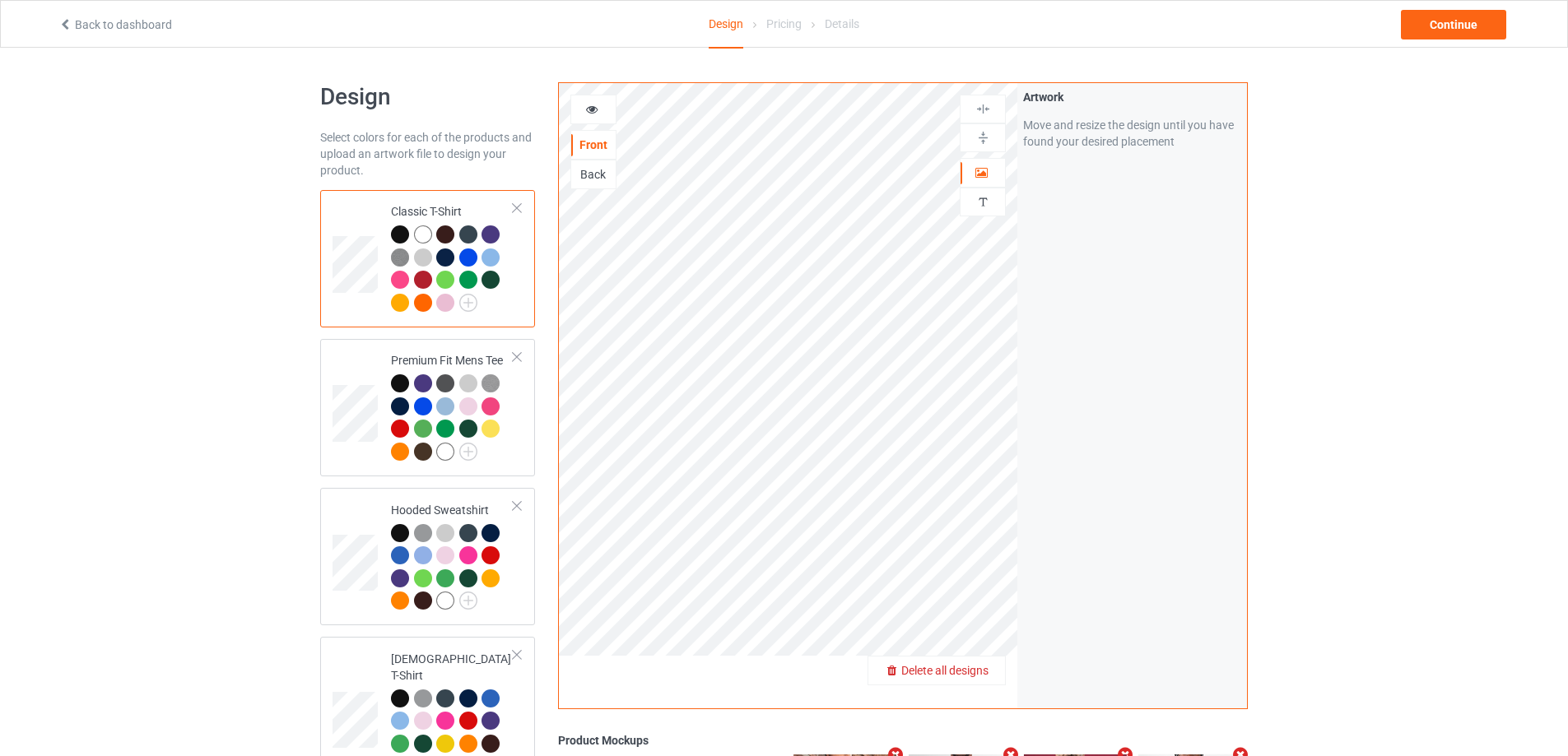
click at [993, 664] on div "Delete all designs" at bounding box center [936, 671] width 137 height 17
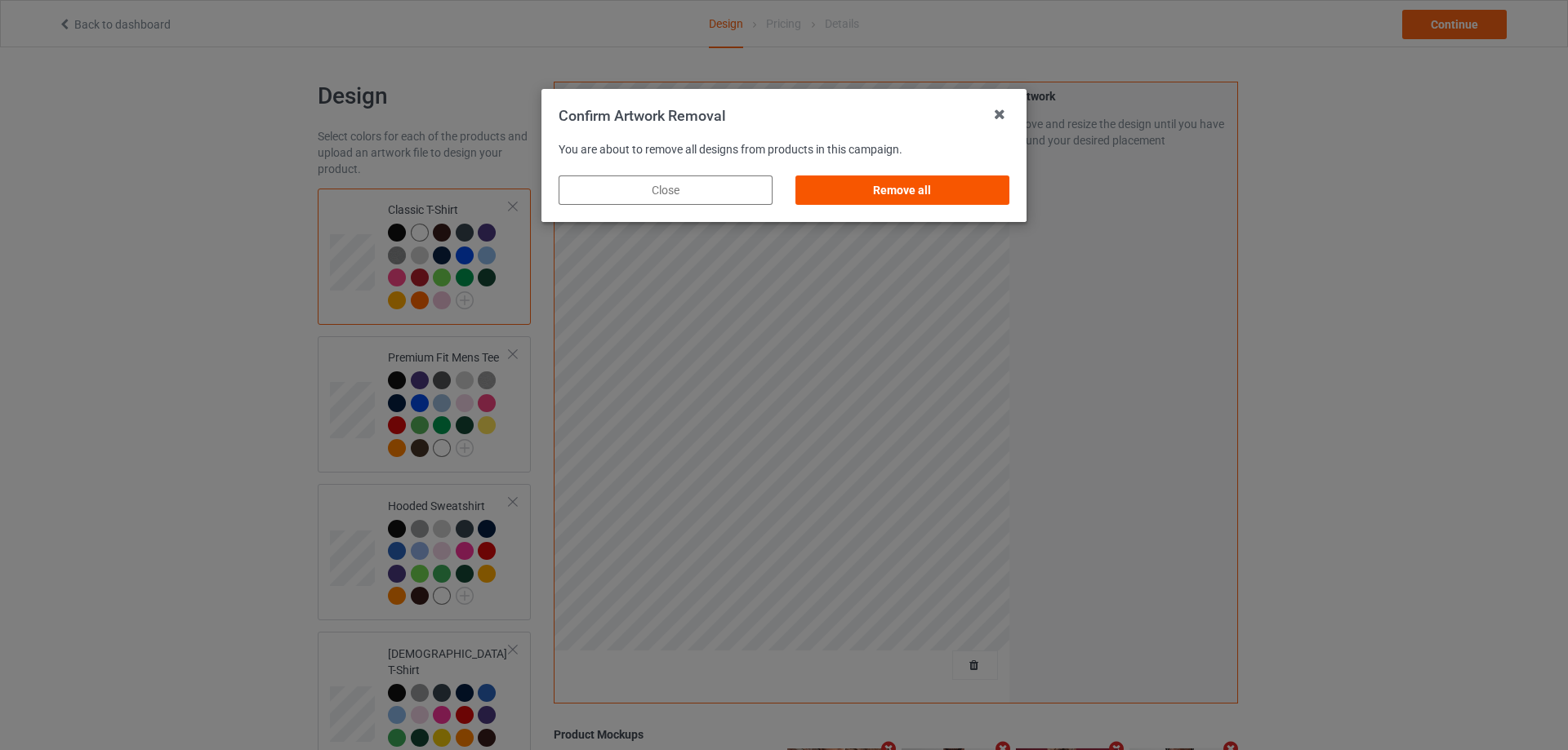
click at [973, 187] on div "Remove all" at bounding box center [902, 190] width 214 height 29
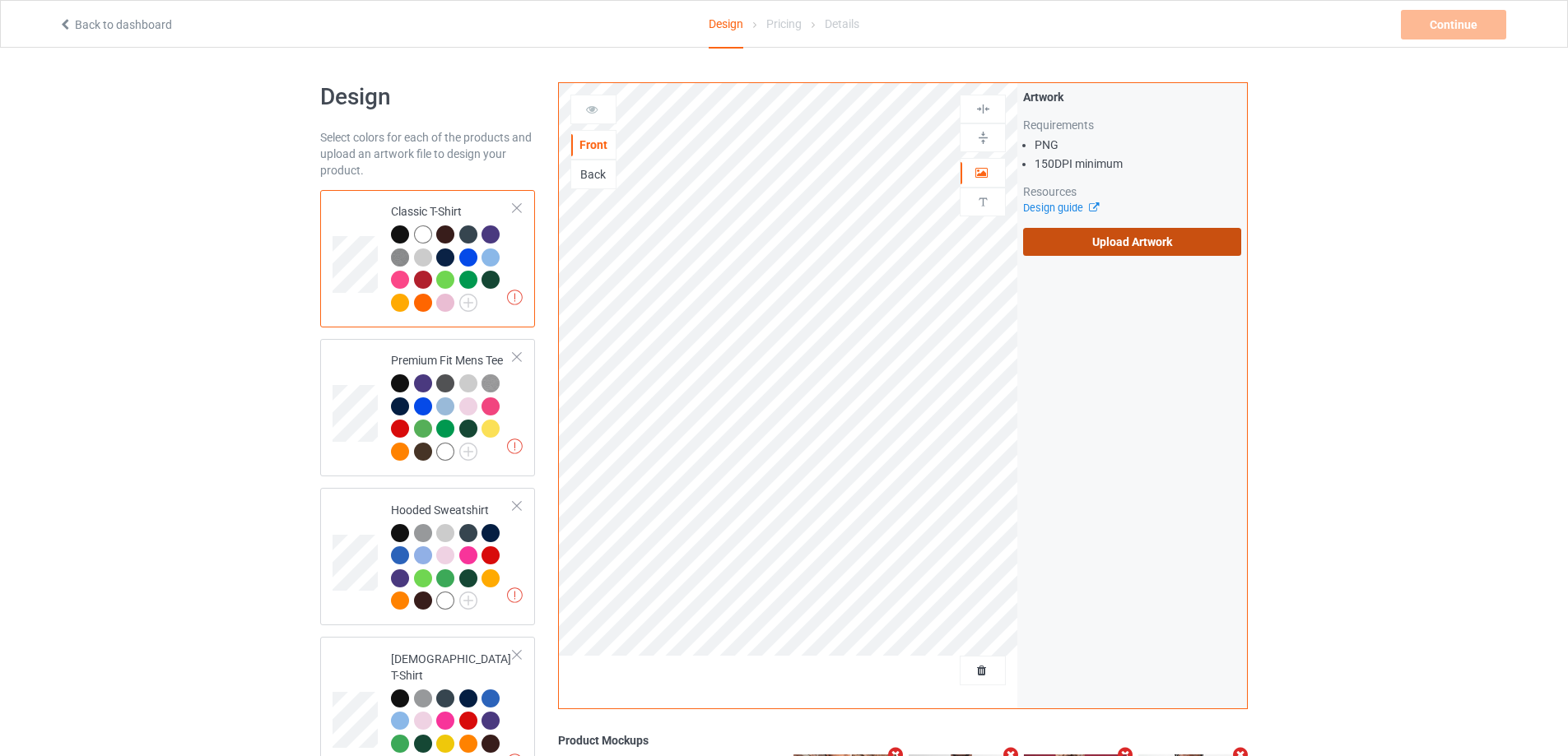
click at [1095, 228] on label "Upload Artwork" at bounding box center [1131, 241] width 218 height 28
click at [0, 0] on input "Upload Artwork" at bounding box center [0, 0] width 0 height 0
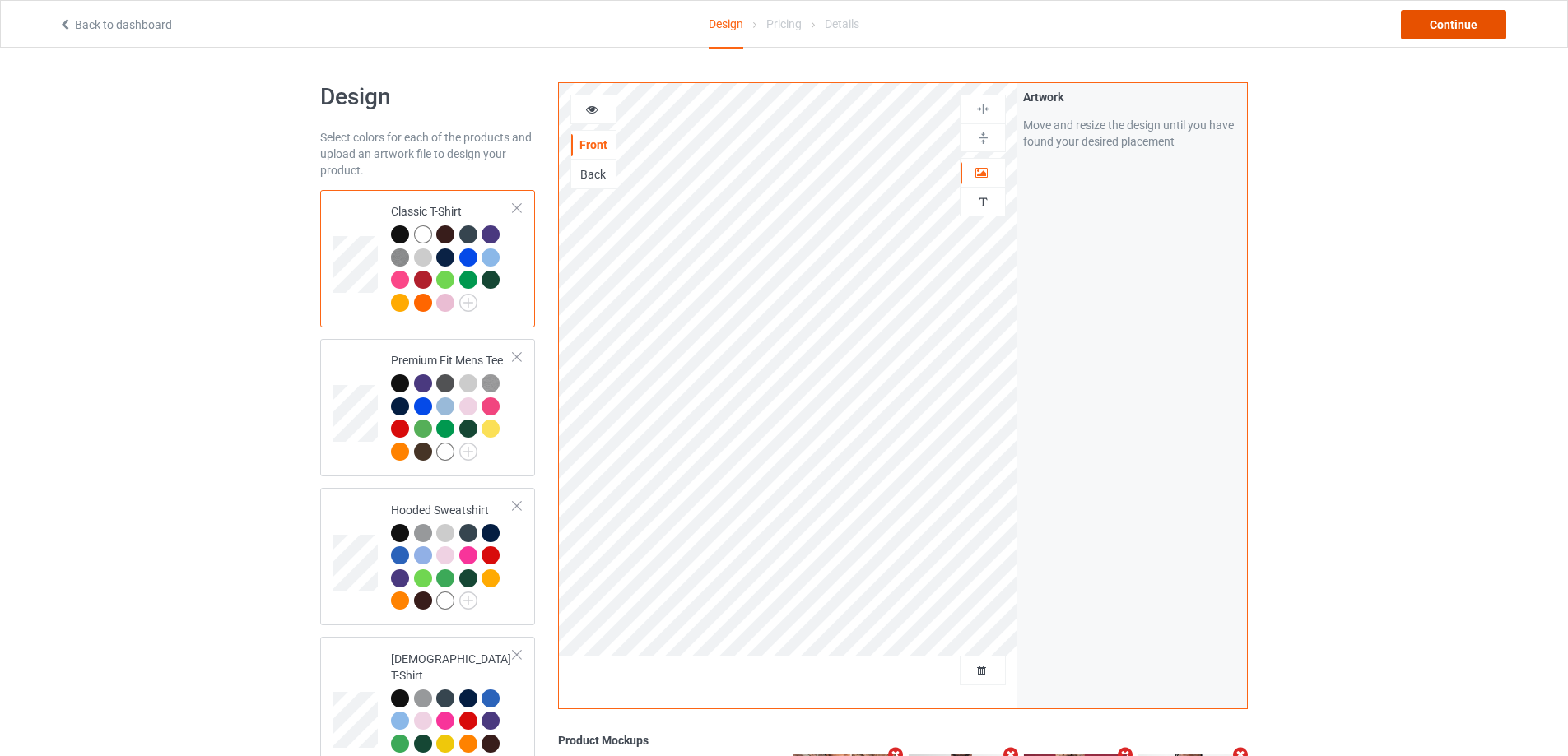
click at [1444, 22] on div "Continue" at bounding box center [1453, 25] width 105 height 30
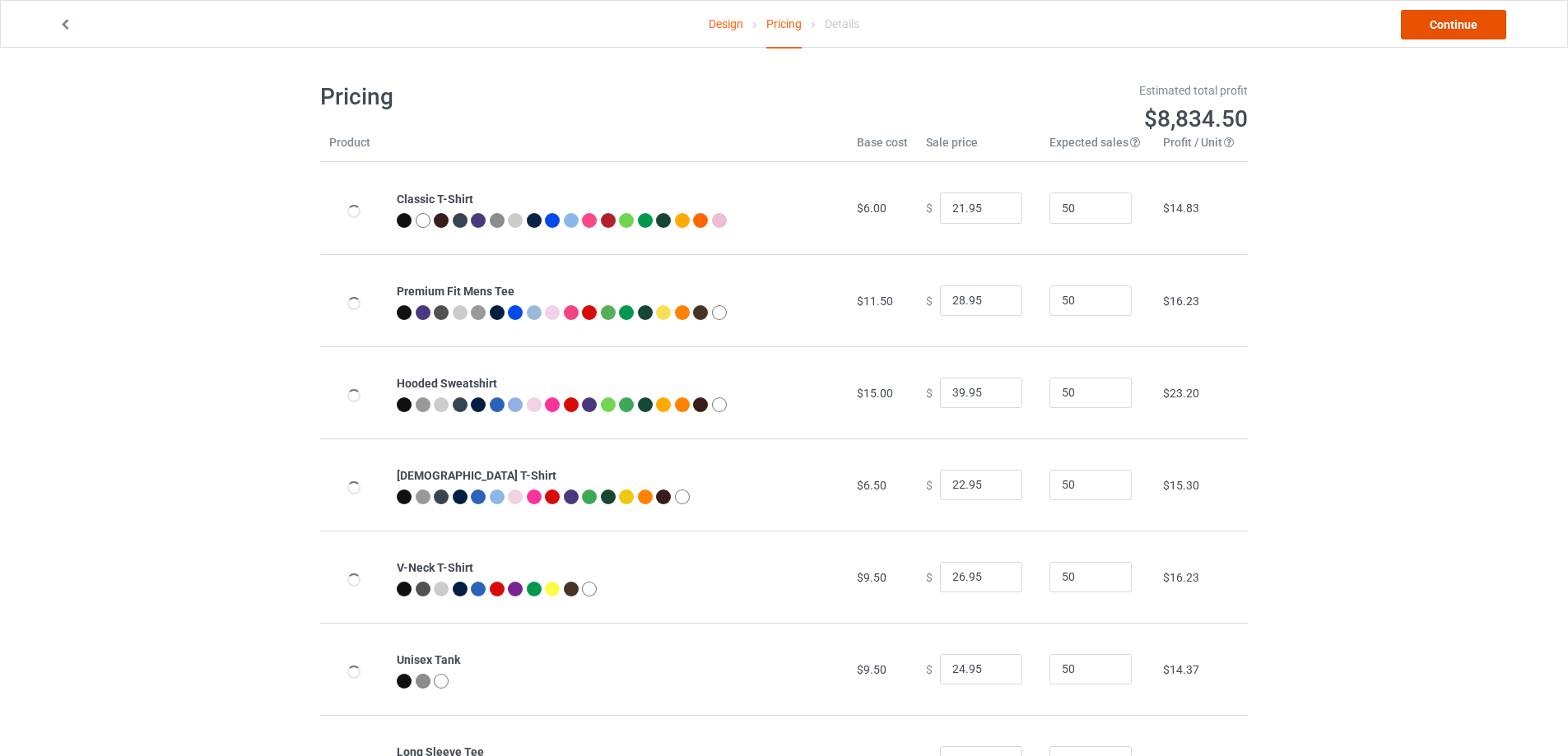
click at [1445, 22] on link "Continue" at bounding box center [1453, 25] width 105 height 30
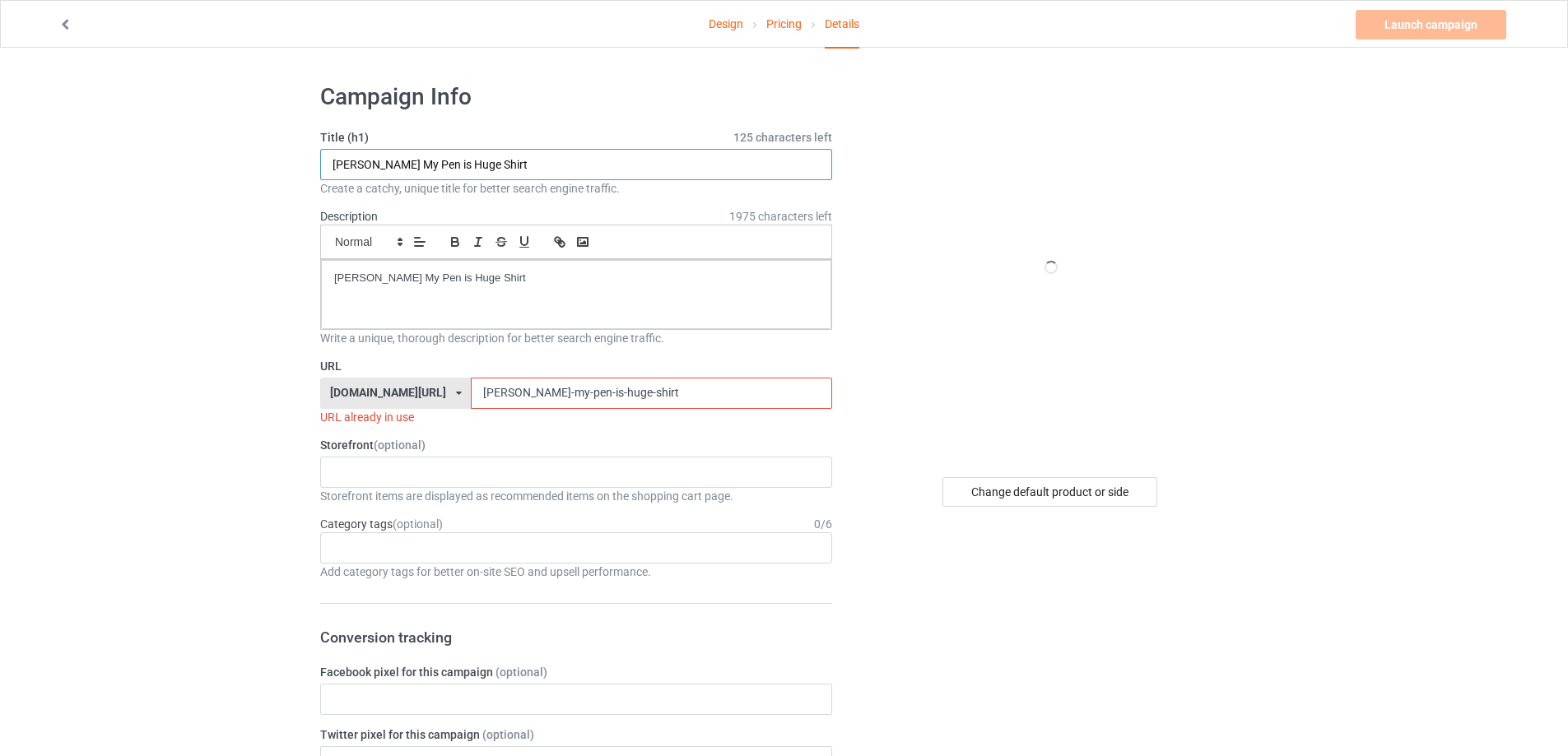
paste input "no to digital ID together s"
type input "no to digital ID together shirt"
drag, startPoint x: 301, startPoint y: 262, endPoint x: 187, endPoint y: 247, distance: 115.0
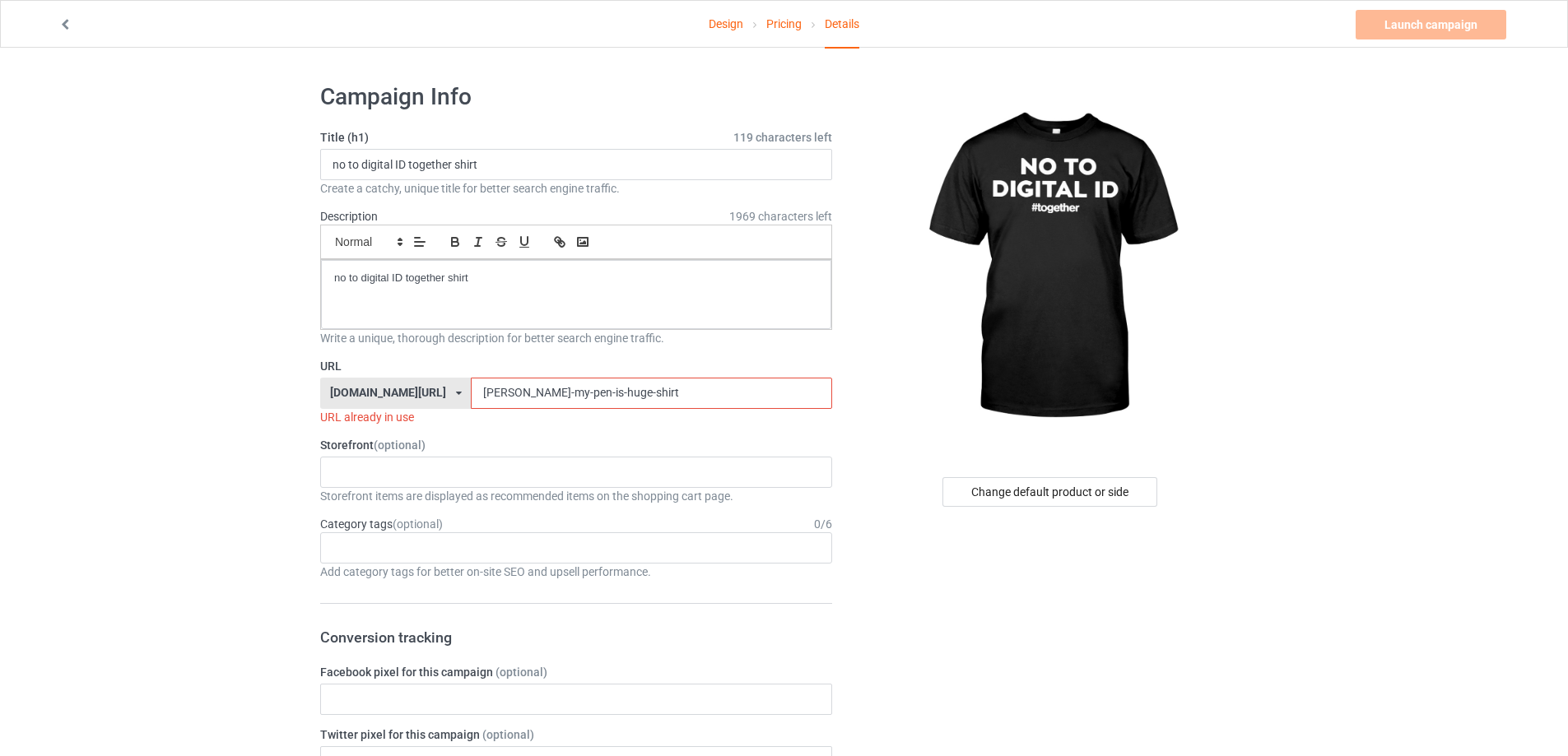
drag, startPoint x: 595, startPoint y: 385, endPoint x: 397, endPoint y: 384, distance: 198.0
click at [398, 385] on div "[DOMAIN_NAME][URL] [DOMAIN_NAME][URL] [DOMAIN_NAME][URL] 5cd2f964b197f721e1cad2…" at bounding box center [576, 394] width 512 height 32
paste input "no-to-digital-id-together"
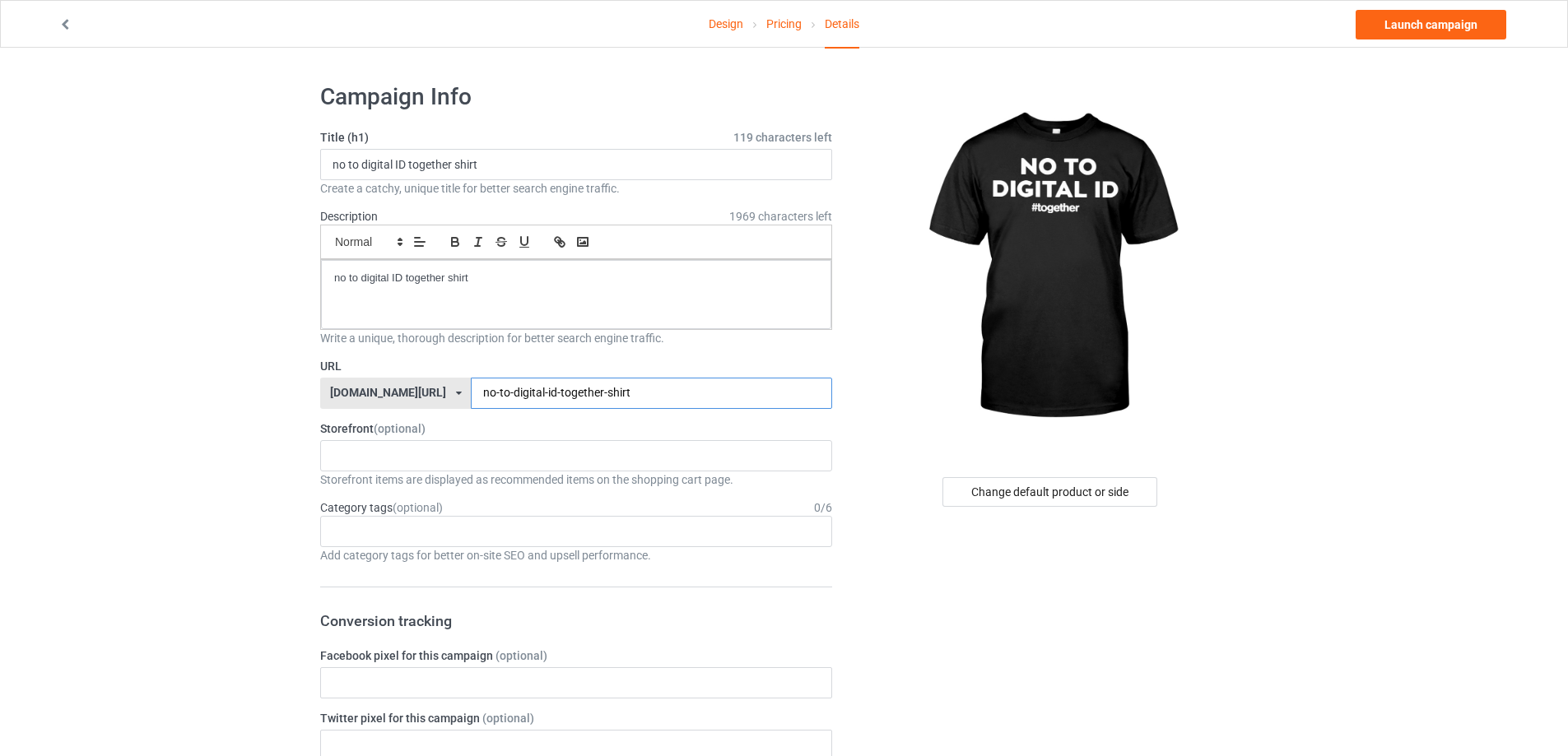
type input "no-to-digital-id-together-shirt"
click at [1431, 33] on link "Launch campaign" at bounding box center [1431, 25] width 150 height 30
